Goal: Information Seeking & Learning: Check status

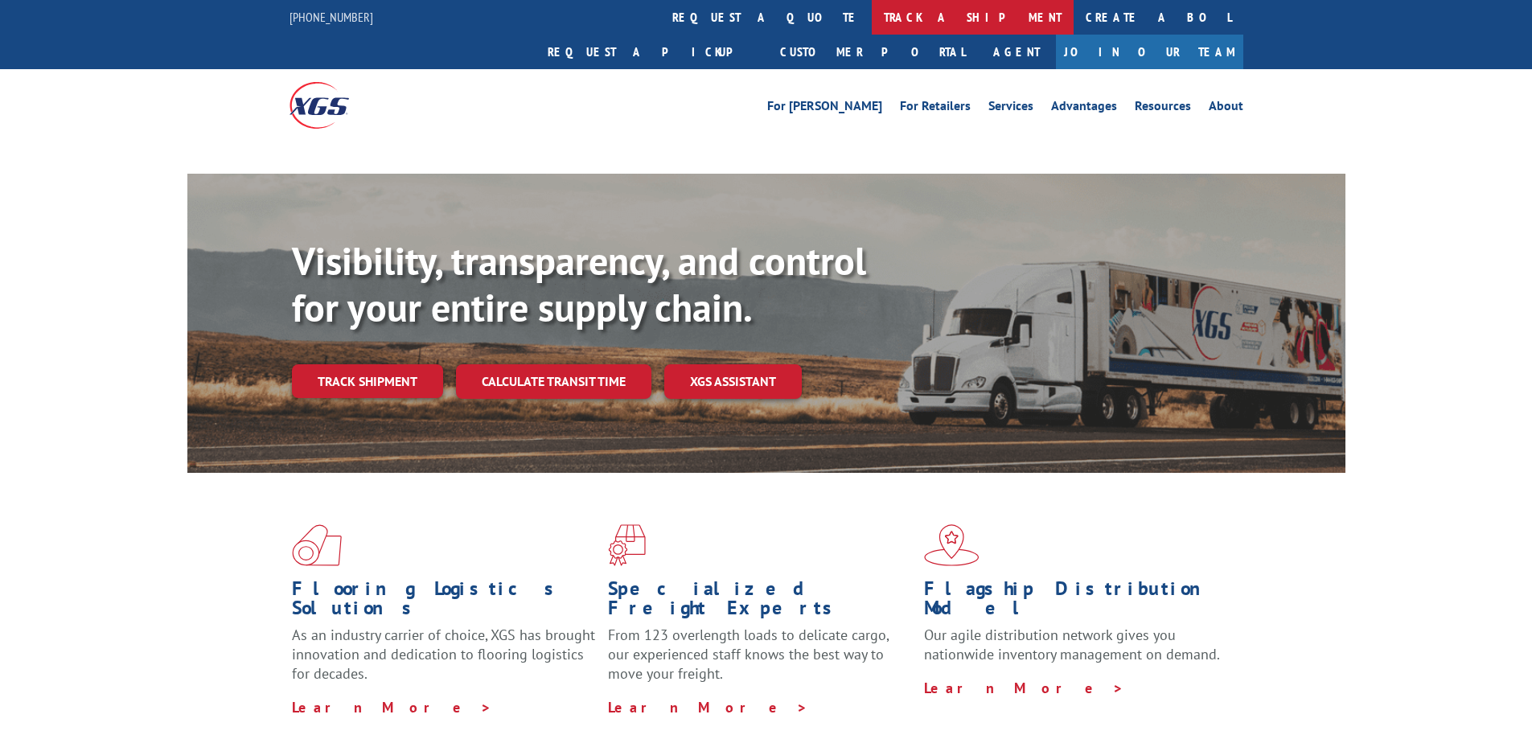
click at [872, 20] on link "track a shipment" at bounding box center [973, 17] width 202 height 35
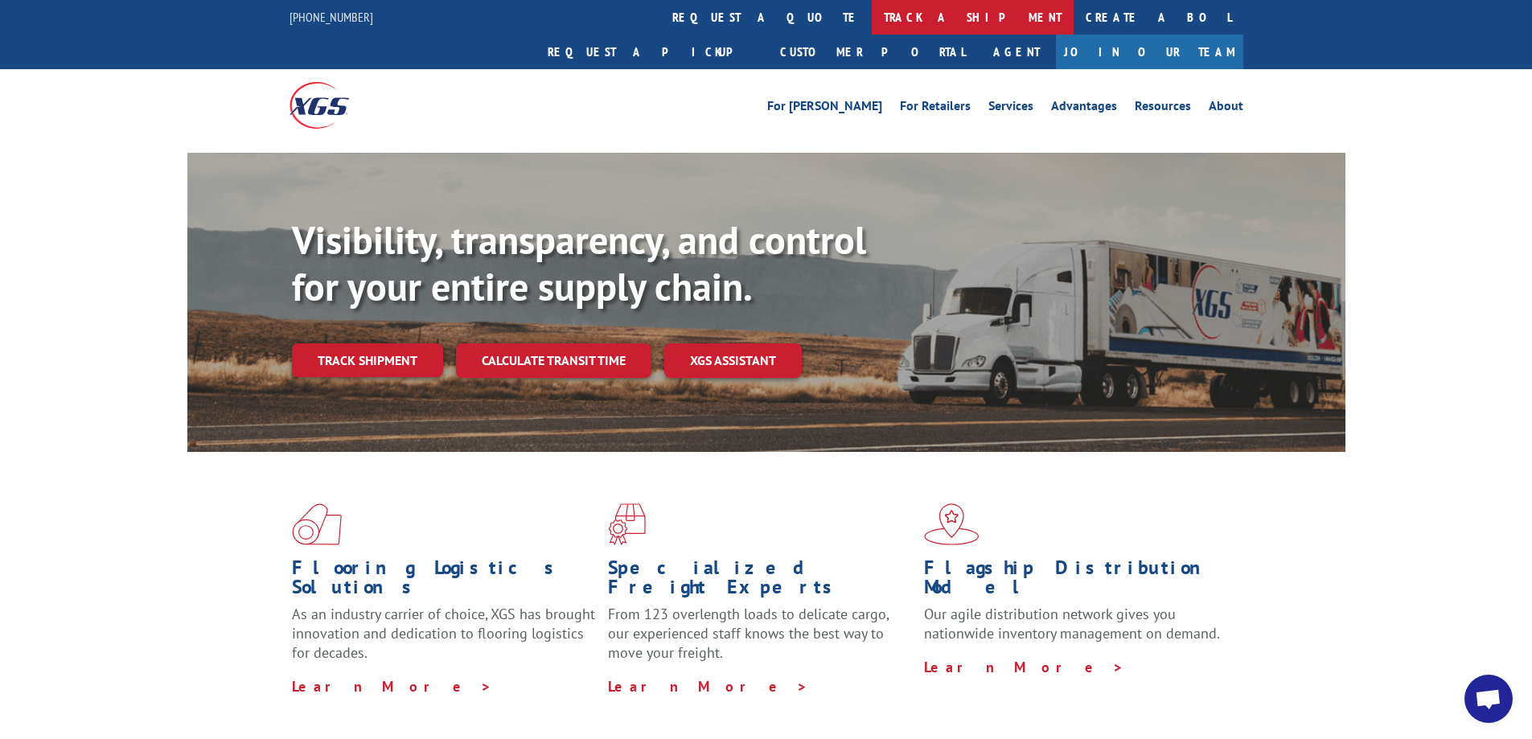
scroll to position [445, 0]
click at [872, 10] on link "track a shipment" at bounding box center [973, 17] width 202 height 35
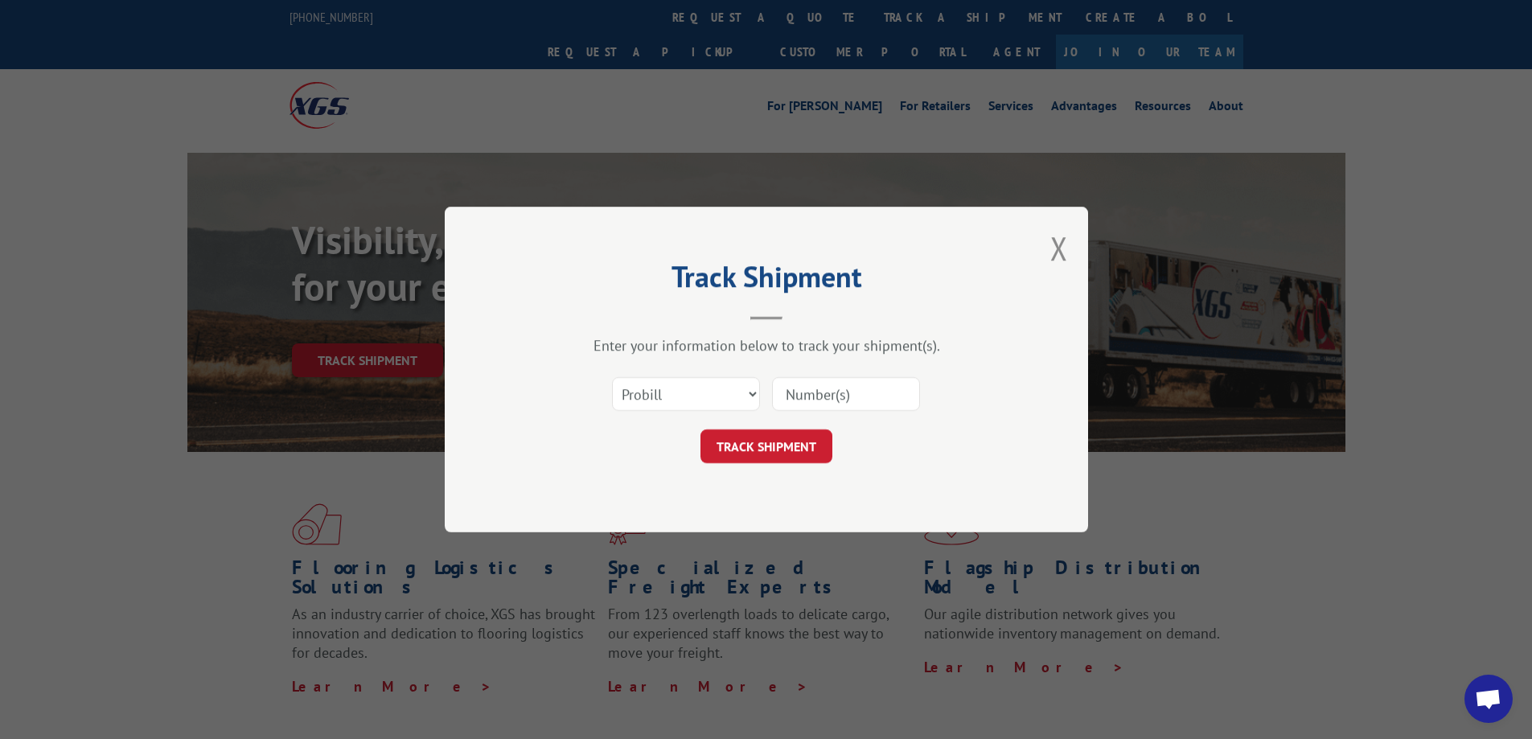
click at [826, 387] on input at bounding box center [846, 394] width 148 height 34
paste input "17559585"
type input "17559585"
click at [790, 451] on button "TRACK SHIPMENT" at bounding box center [767, 447] width 132 height 34
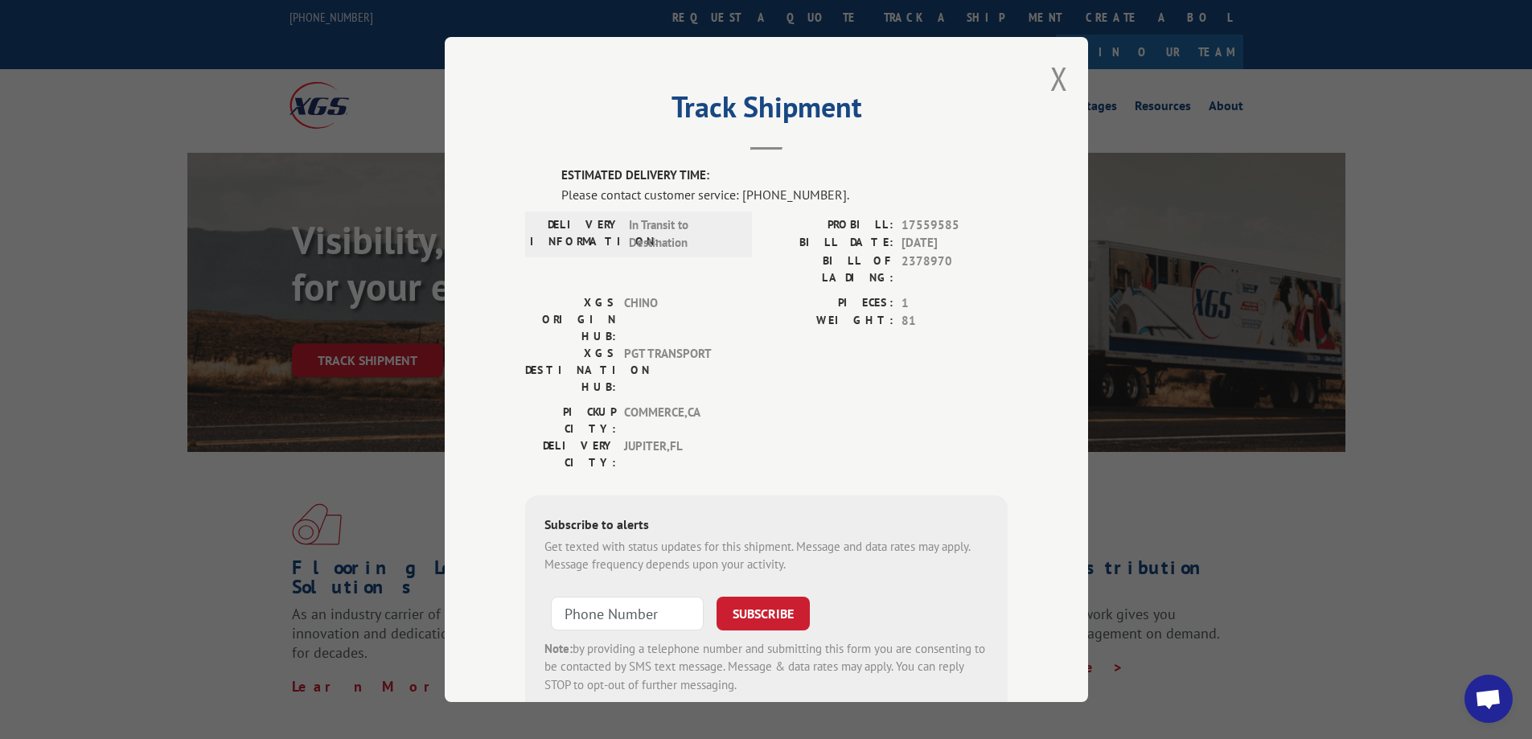
drag, startPoint x: 790, startPoint y: 451, endPoint x: 730, endPoint y: 393, distance: 83.6
click at [730, 393] on div "ESTIMATED DELIVERY TIME: Please contact customer service: [PHONE_NUMBER]. DELIV…" at bounding box center [766, 440] width 483 height 547
click at [921, 220] on span "17559585" at bounding box center [955, 225] width 106 height 19
click at [921, 221] on span "17559585" at bounding box center [955, 225] width 106 height 19
click at [974, 230] on span "17559585" at bounding box center [955, 225] width 106 height 19
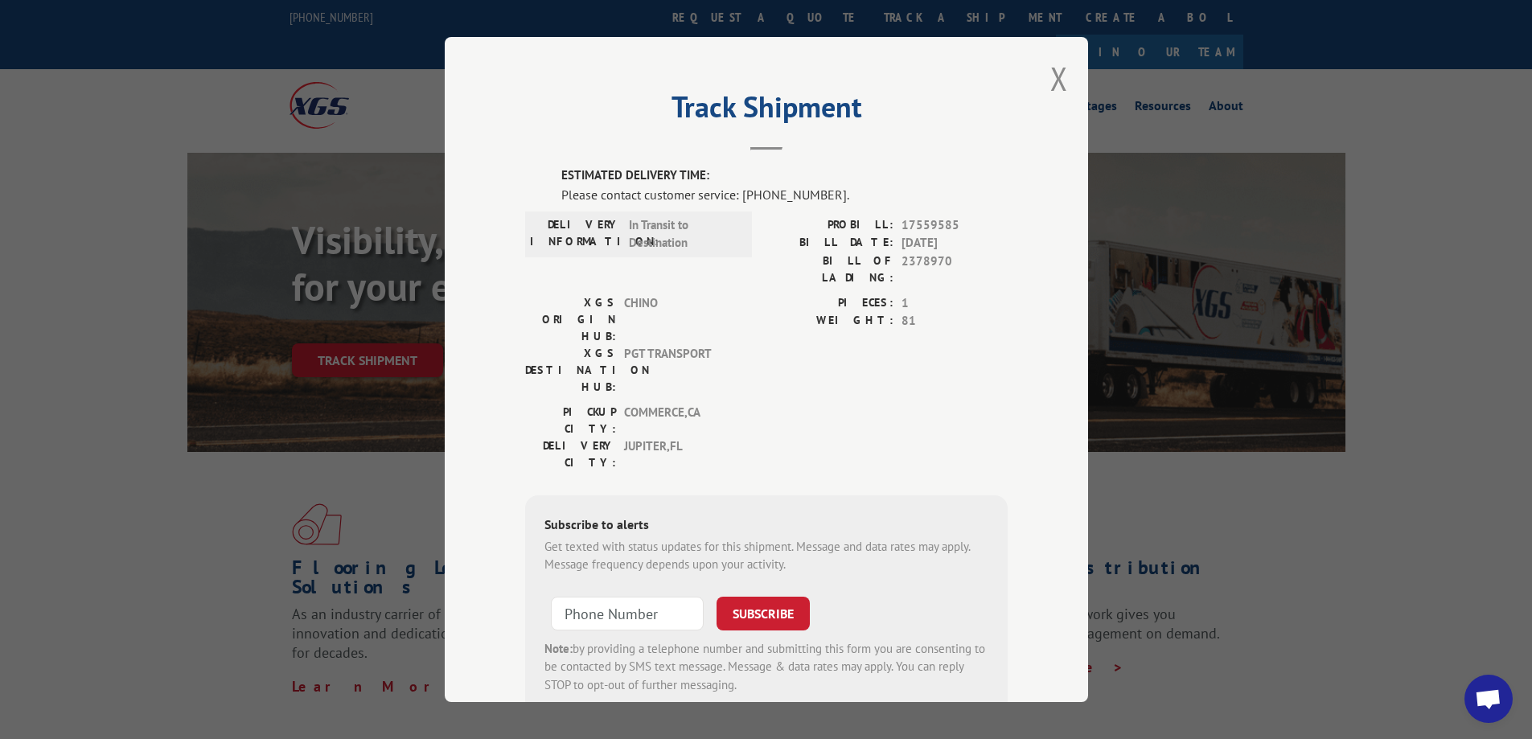
click at [929, 226] on span "17559585" at bounding box center [955, 225] width 106 height 19
click at [936, 216] on span "17559585" at bounding box center [955, 225] width 106 height 19
click at [775, 404] on div "PICKUP CITY: COMMERCE , CA DELIVERY CITY: [GEOGRAPHIC_DATA] , [GEOGRAPHIC_DATA]" at bounding box center [766, 442] width 483 height 76
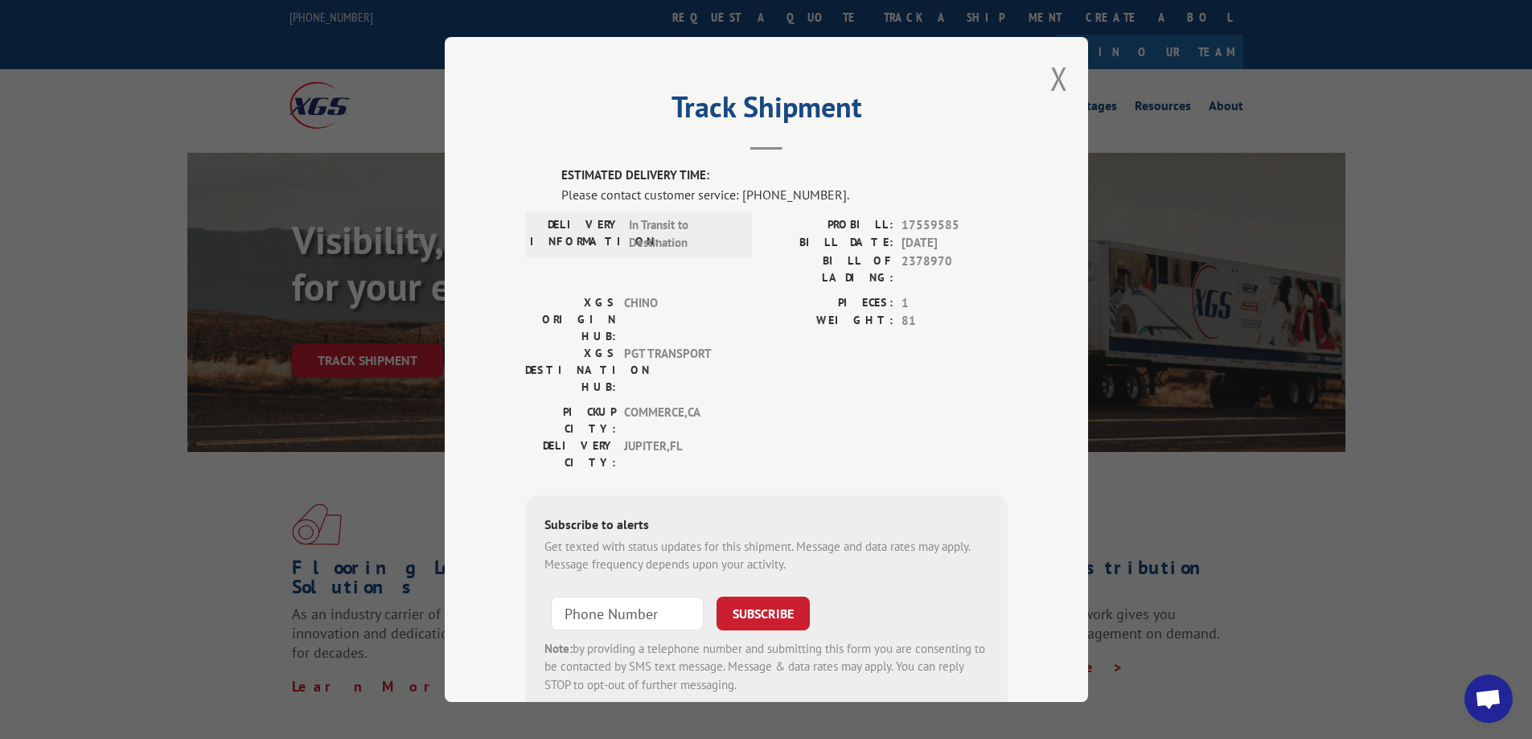
click at [714, 664] on div "Track Shipment ESTIMATED DELIVERY TIME: Please contact customer service: [PHONE…" at bounding box center [767, 369] width 644 height 665
click at [938, 224] on span "17559585" at bounding box center [955, 225] width 106 height 19
copy span "17559585"
drag, startPoint x: 1053, startPoint y: 77, endPoint x: 1161, endPoint y: 17, distance: 123.5
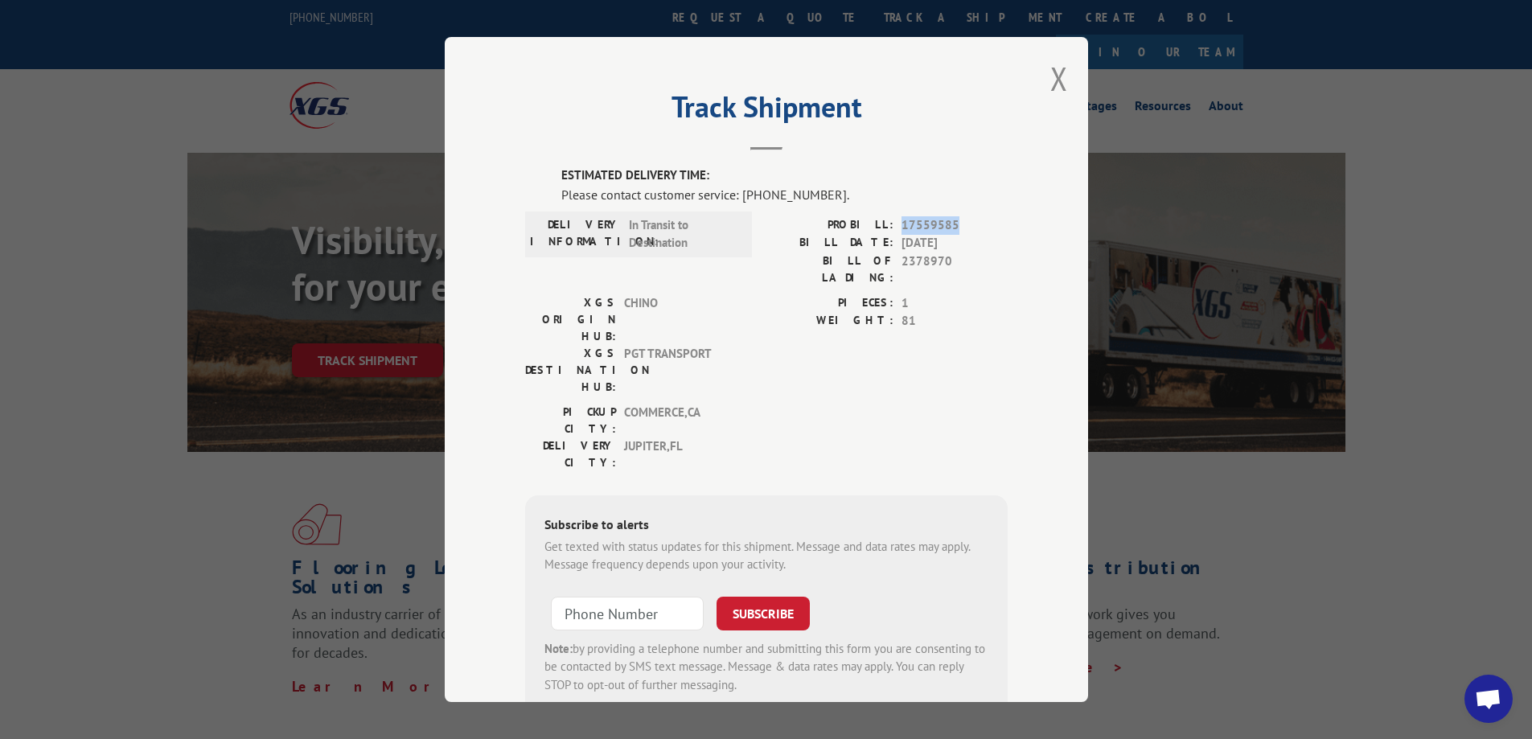
click at [1053, 77] on button "Close modal" at bounding box center [1060, 78] width 18 height 43
